Goal: Participate in discussion: Engage in conversation with other users on a specific topic

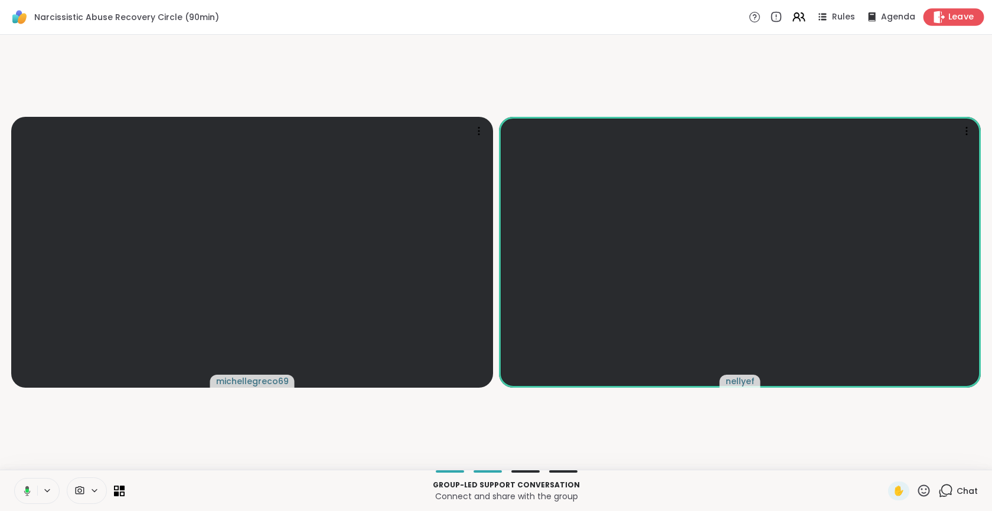
click at [952, 16] on span "Leave" at bounding box center [961, 17] width 26 height 12
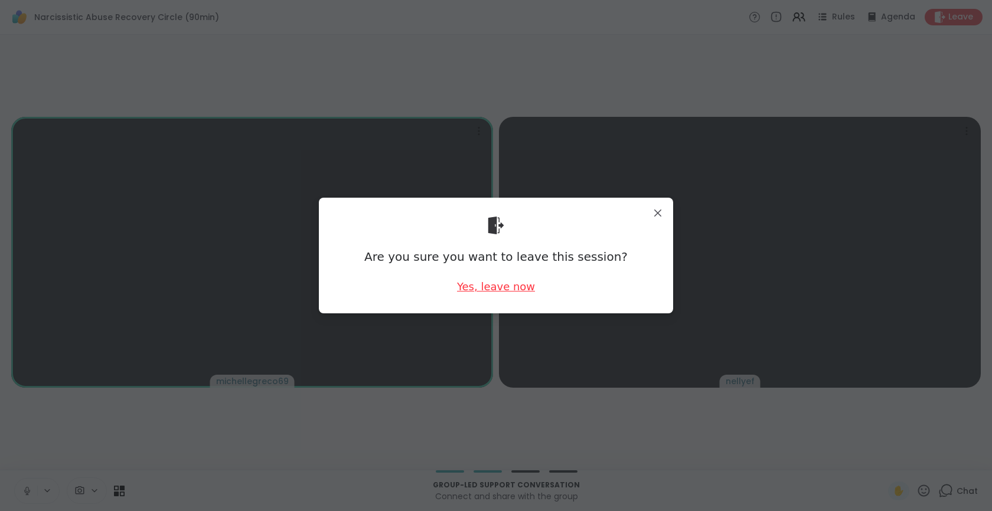
click at [488, 292] on div "Yes, leave now" at bounding box center [496, 286] width 78 height 15
